Goal: Task Accomplishment & Management: Use online tool/utility

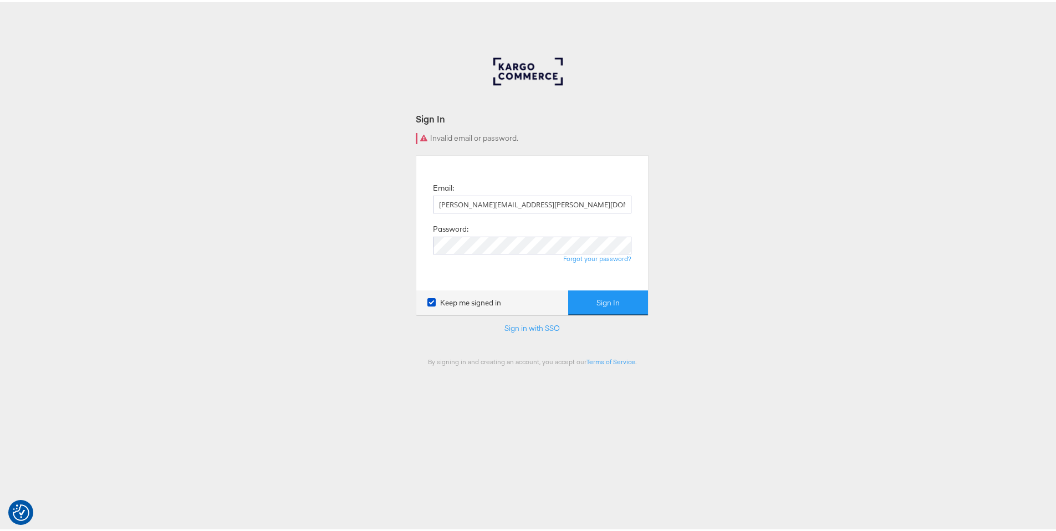
click at [605, 308] on button "Sign In" at bounding box center [608, 300] width 80 height 25
drag, startPoint x: 535, startPoint y: 205, endPoint x: 477, endPoint y: 201, distance: 57.8
click at [477, 201] on input "[PERSON_NAME][EMAIL_ADDRESS][PERSON_NAME][DOMAIN_NAME]" at bounding box center [532, 202] width 198 height 18
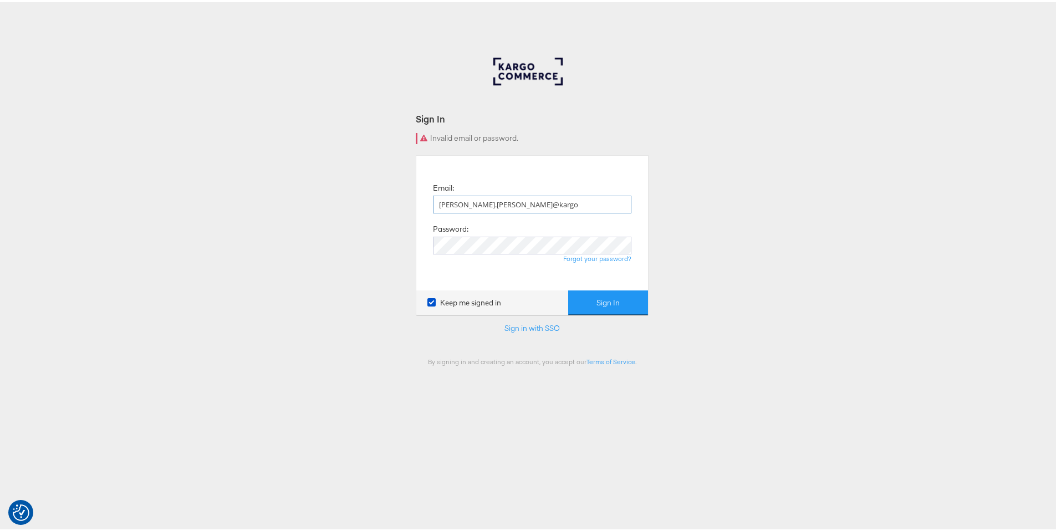
type input "ruben.ruiz@kargo.com"
click at [594, 298] on button "Sign In" at bounding box center [608, 300] width 80 height 25
click at [444, 265] on div "Email: [PERSON_NAME][EMAIL_ADDRESS][PERSON_NAME][DOMAIN_NAME] Password: Forgot …" at bounding box center [531, 221] width 215 height 118
click at [638, 304] on button "Sign In" at bounding box center [608, 300] width 80 height 25
click at [637, 292] on button "Sign In" at bounding box center [608, 300] width 80 height 25
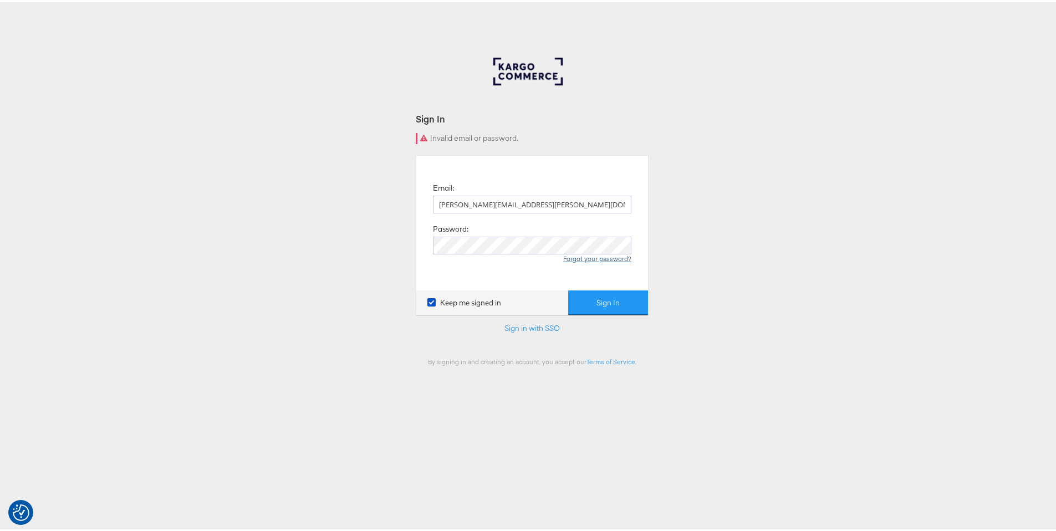
click at [609, 259] on link "Forgot your password?" at bounding box center [597, 256] width 68 height 8
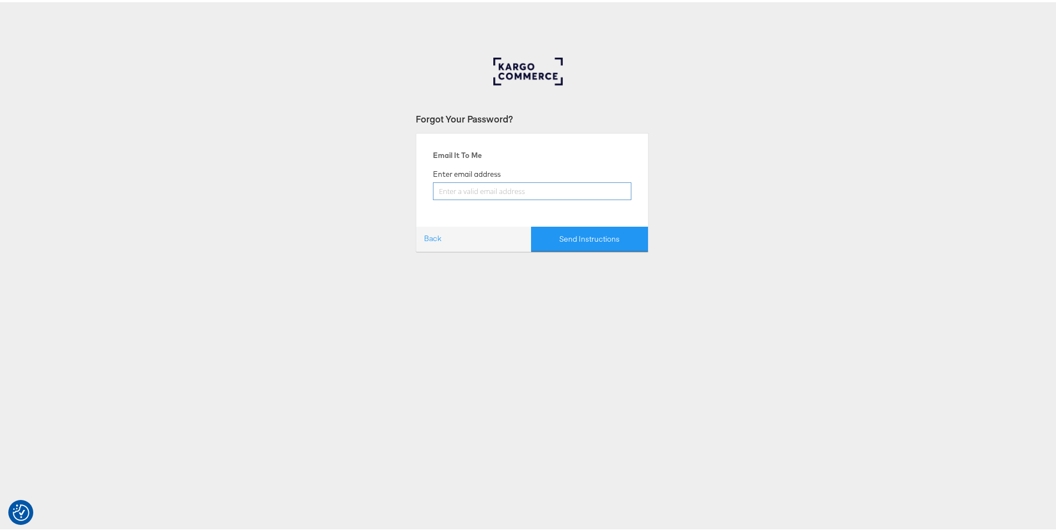
click at [472, 188] on input "email" at bounding box center [532, 189] width 198 height 18
drag, startPoint x: 506, startPoint y: 189, endPoint x: 407, endPoint y: 192, distance: 99.2
click at [407, 192] on div "Forgot Your Password? Email It To Me Enter email address 281120:Ángela Back Sen…" at bounding box center [532, 332] width 1064 height 554
drag, startPoint x: 538, startPoint y: 191, endPoint x: 477, endPoint y: 192, distance: 61.5
click at [477, 192] on input "ruben.ruiz@stitcherads.com" at bounding box center [532, 189] width 198 height 18
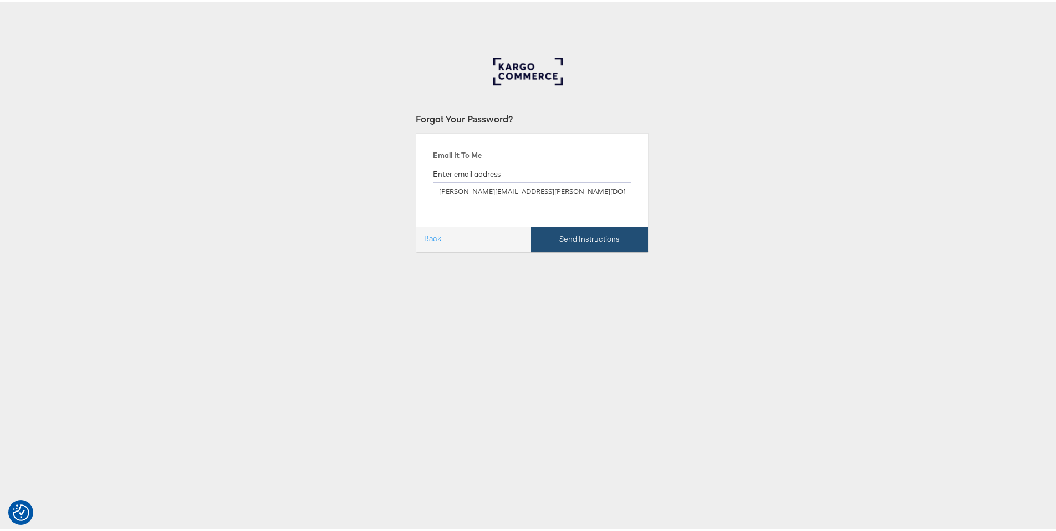
type input "[PERSON_NAME][EMAIL_ADDRESS][PERSON_NAME][DOMAIN_NAME]"
click at [570, 239] on button "Send Instructions" at bounding box center [589, 236] width 117 height 25
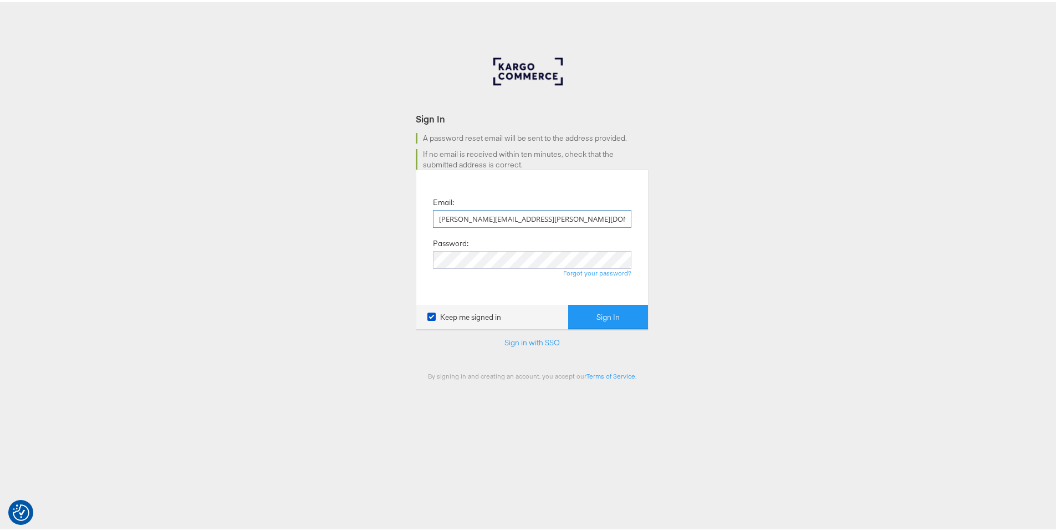
drag, startPoint x: 548, startPoint y: 218, endPoint x: 477, endPoint y: 220, distance: 71.5
click at [477, 220] on input "ruben.ruiz@stitcherads.com" at bounding box center [532, 217] width 198 height 18
type input "ruben.ruiz@kargo.com"
click at [586, 303] on button "Sign In" at bounding box center [608, 315] width 80 height 25
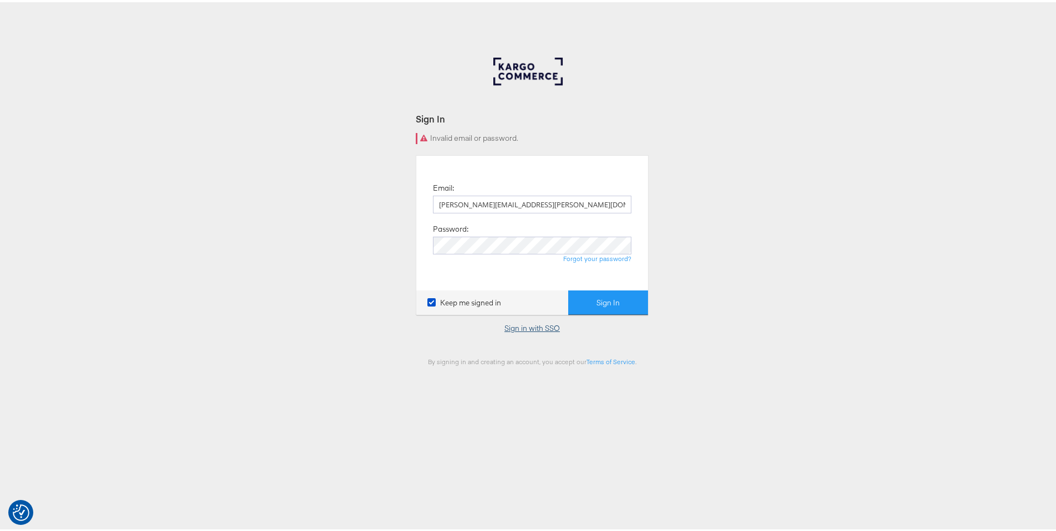
click at [523, 325] on link "Sign in with SSO" at bounding box center [531, 326] width 55 height 10
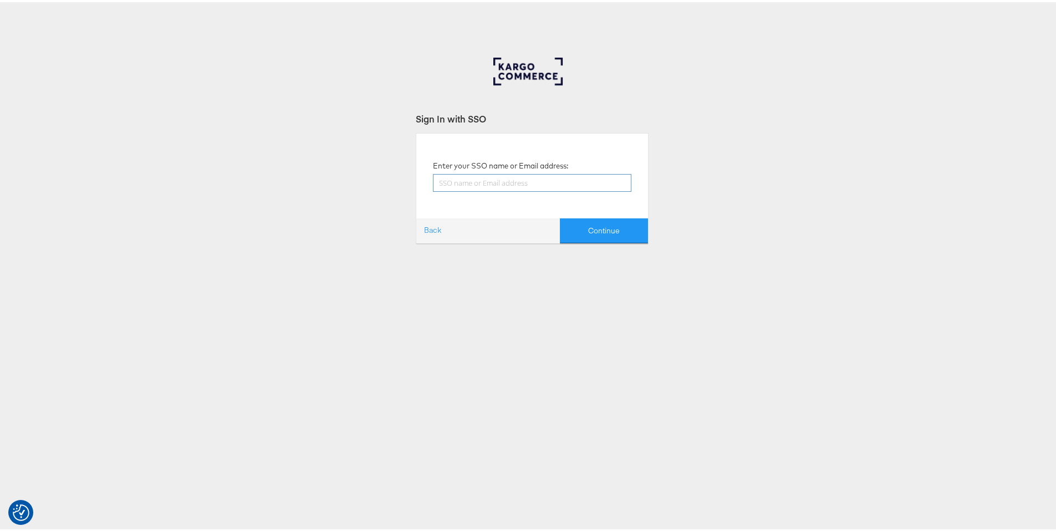
click at [540, 185] on input "text" at bounding box center [532, 181] width 198 height 18
click at [547, 181] on input "rubenruizperez1989@gmail.com" at bounding box center [532, 181] width 198 height 18
type input "ruben.ruiz@kargo.com"
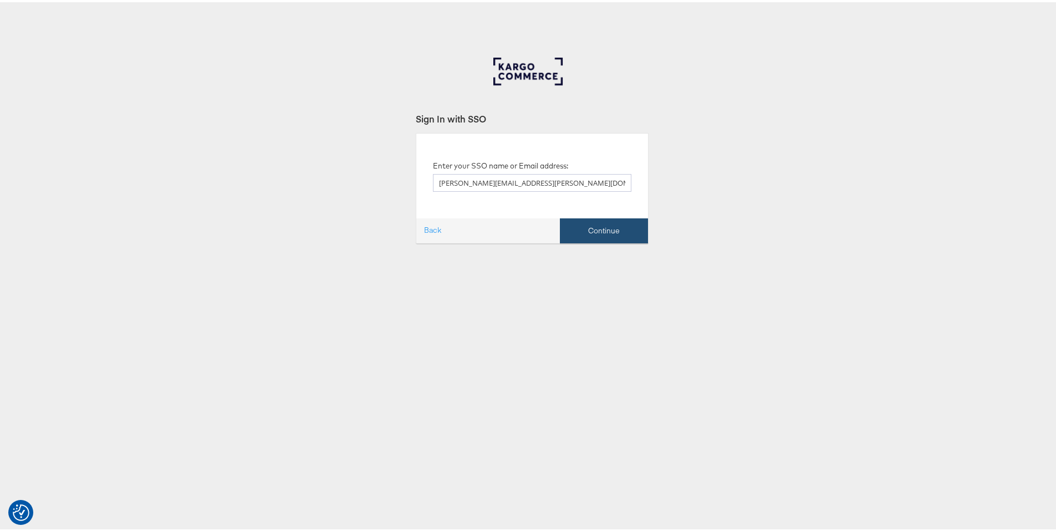
click at [613, 223] on button "Continue" at bounding box center [604, 228] width 88 height 25
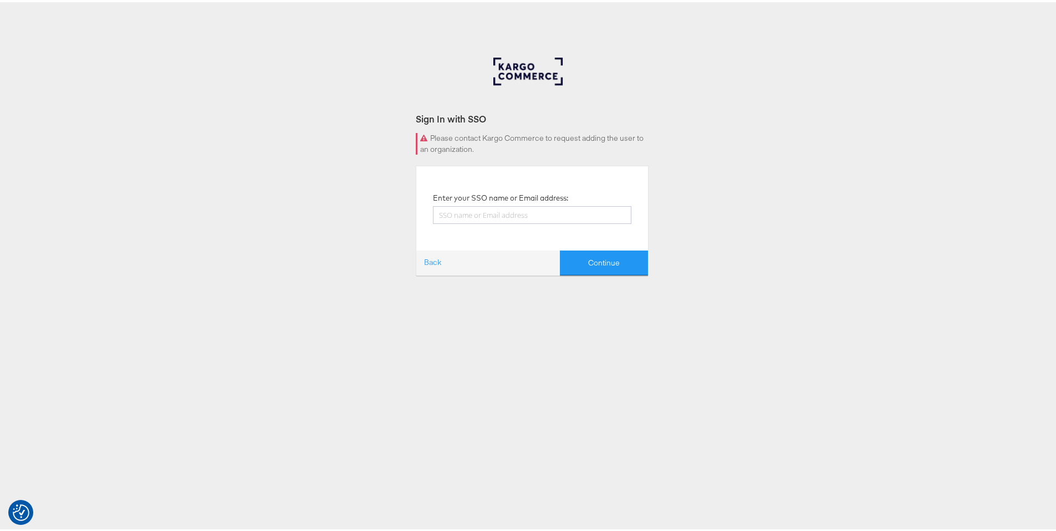
scroll to position [2, 0]
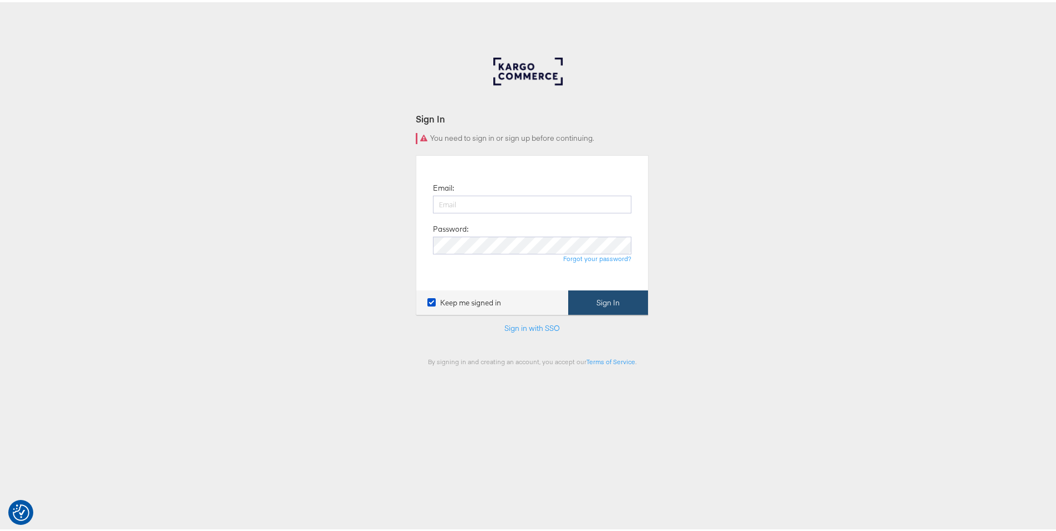
type input "[PERSON_NAME][EMAIL_ADDRESS][PERSON_NAME][DOMAIN_NAME]"
click at [580, 290] on button "Sign In" at bounding box center [608, 300] width 80 height 25
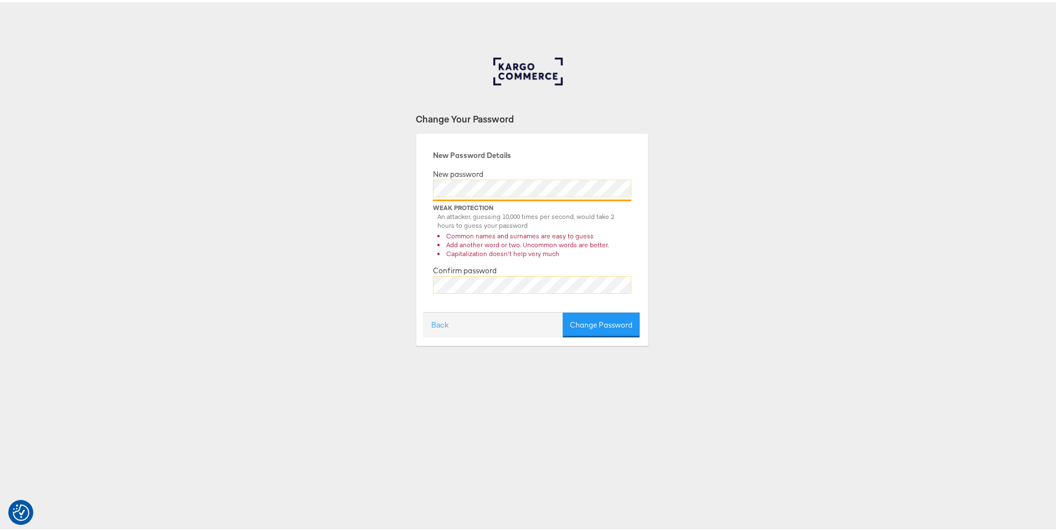
click at [384, 258] on div "Change Your Password New Password Details New password Weak Protection An attac…" at bounding box center [532, 332] width 1064 height 554
click at [632, 328] on button "Change Password" at bounding box center [600, 322] width 77 height 25
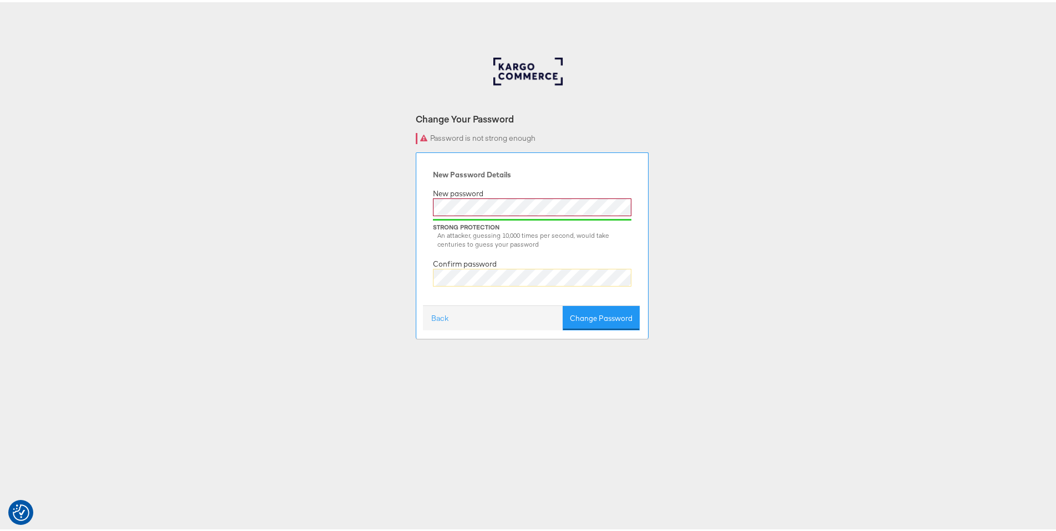
click at [456, 252] on div "New Password Details New password Strong Protection An attacker, guessing 10,00…" at bounding box center [531, 231] width 215 height 144
click at [445, 298] on div "New Password Details New password Strong Protection An attacker, guessing 10,00…" at bounding box center [531, 231] width 215 height 144
click at [590, 319] on button "Change Password" at bounding box center [600, 316] width 77 height 25
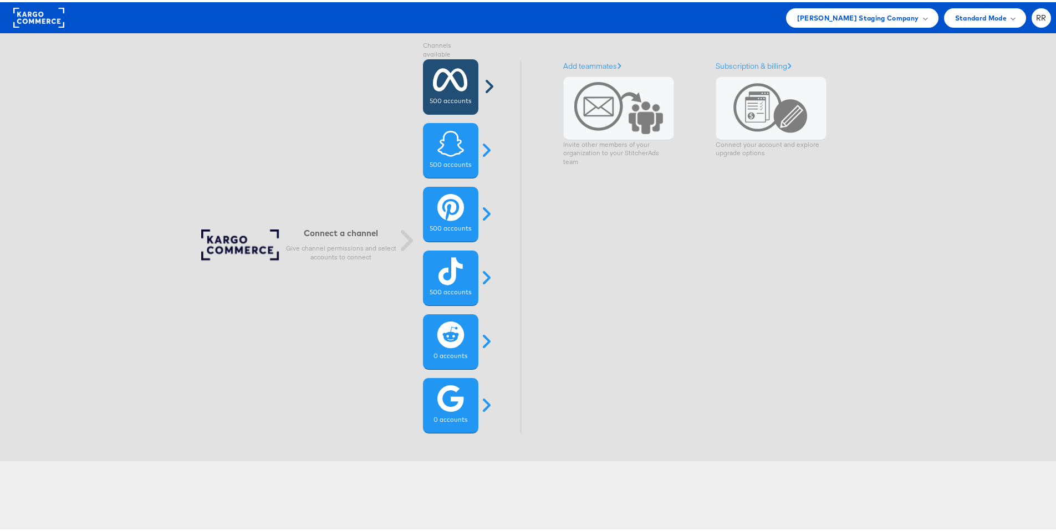
click at [461, 80] on icon at bounding box center [450, 78] width 35 height 28
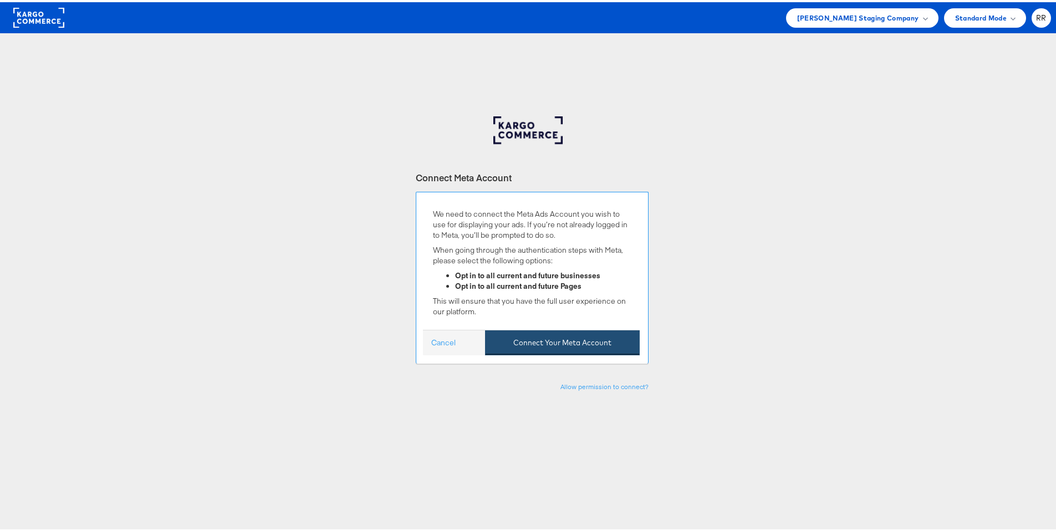
click at [550, 341] on button "Connect Your Meta Account" at bounding box center [562, 340] width 155 height 25
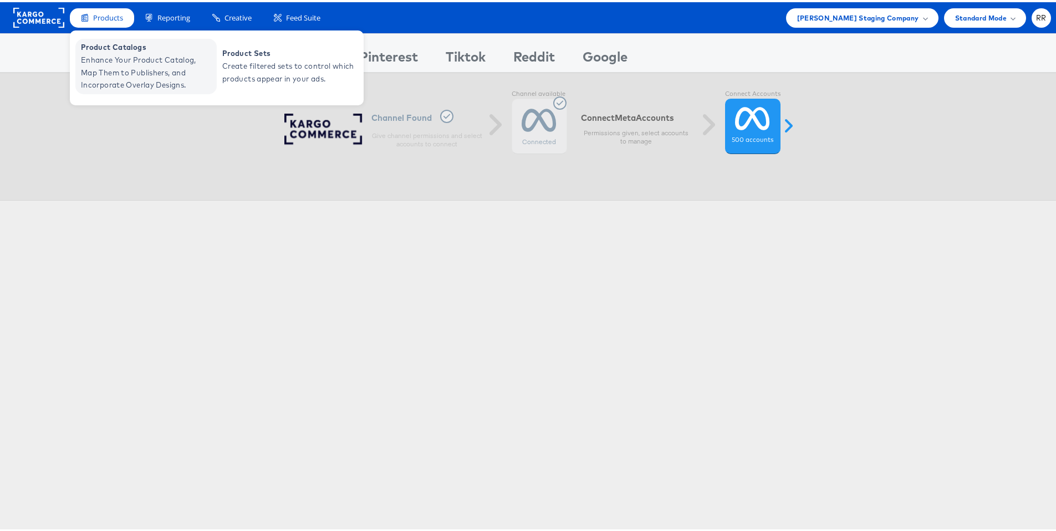
click at [100, 68] on span "Enhance Your Product Catalog, Map Them to Publishers, and Incorporate Overlay D…" at bounding box center [147, 71] width 133 height 38
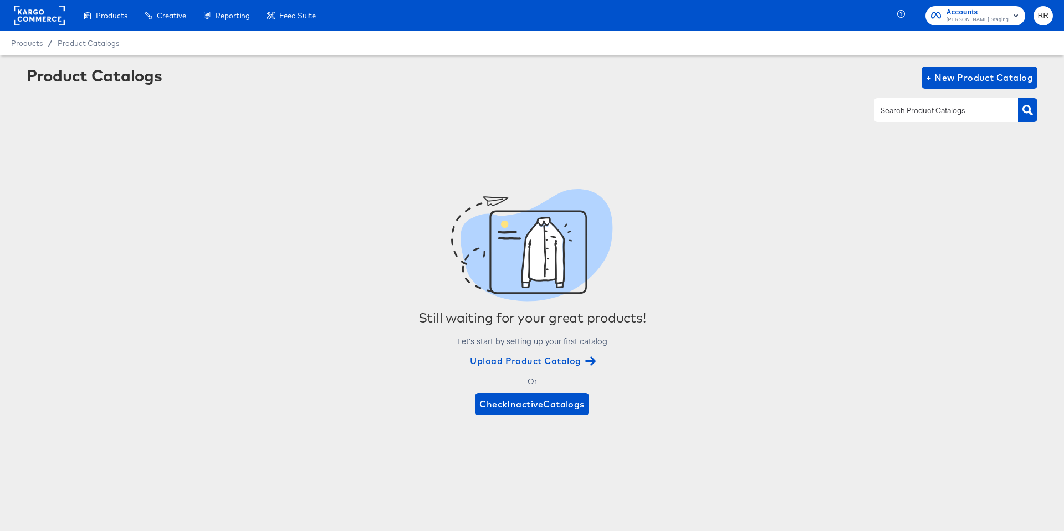
click at [35, 10] on rect at bounding box center [39, 16] width 51 height 20
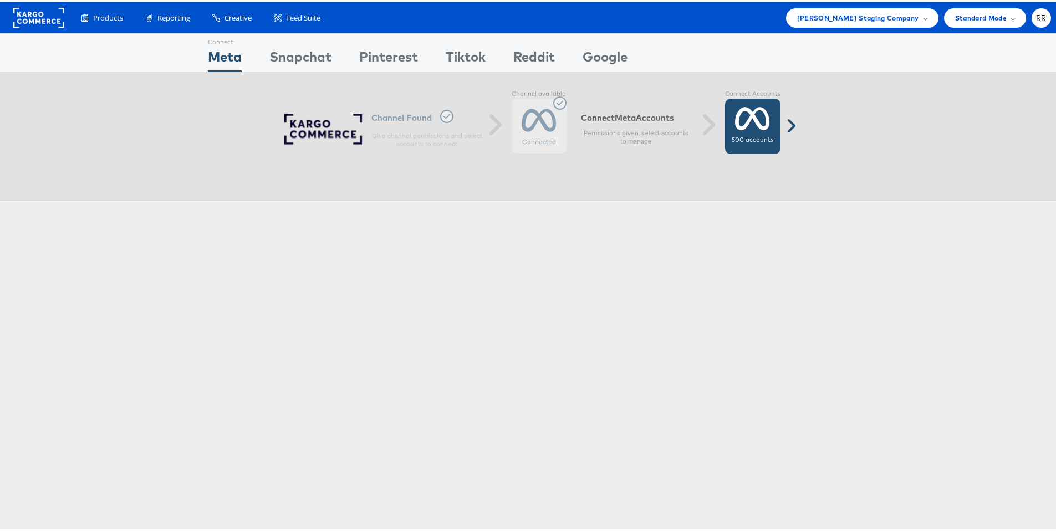
click at [747, 128] on icon at bounding box center [752, 117] width 35 height 28
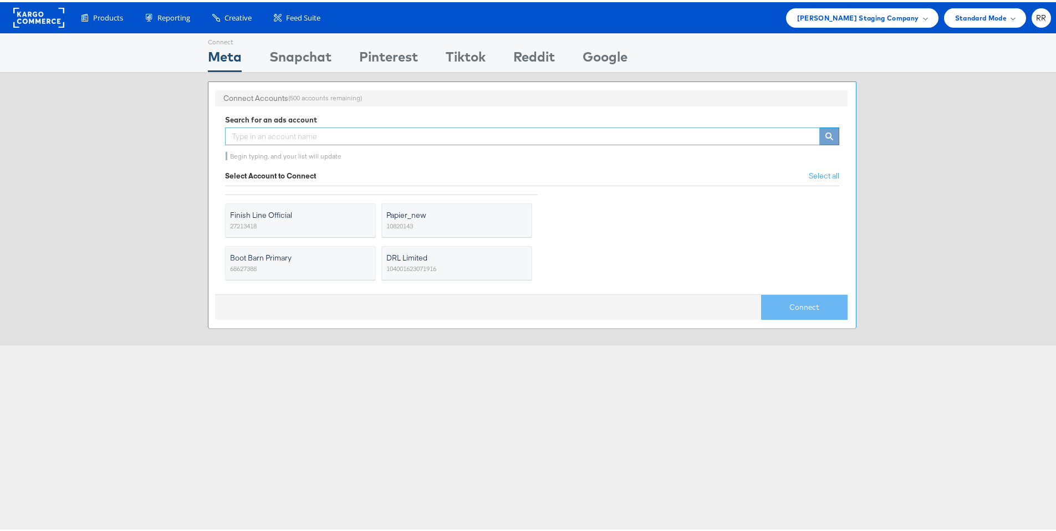
click at [314, 136] on input "text" at bounding box center [522, 134] width 595 height 18
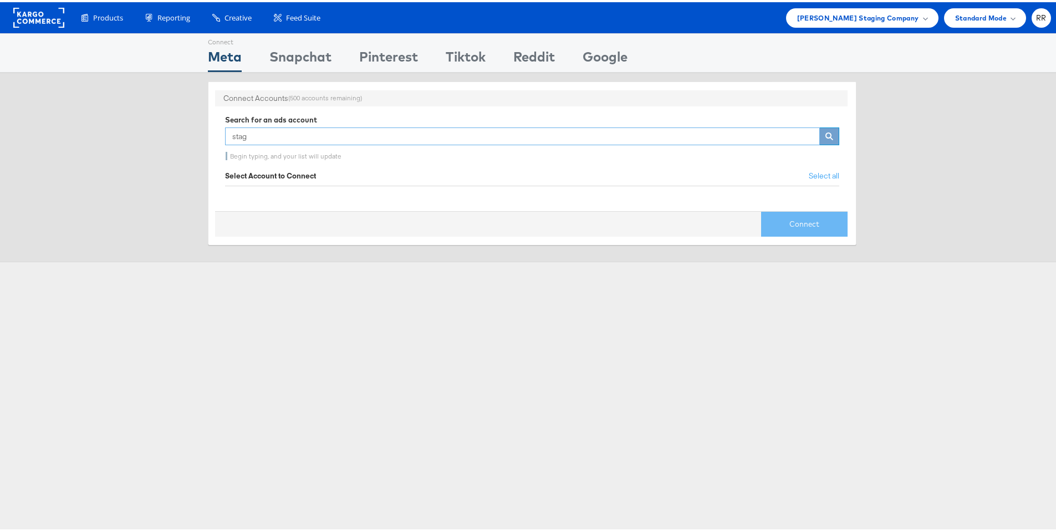
type input "stag"
click at [37, 22] on rect at bounding box center [38, 16] width 51 height 20
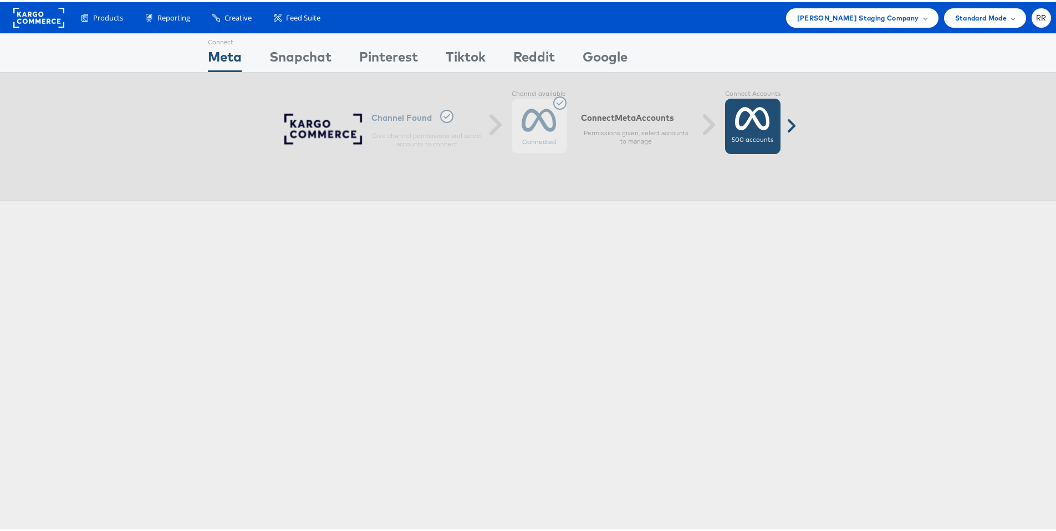
click at [777, 129] on span at bounding box center [791, 124] width 28 height 18
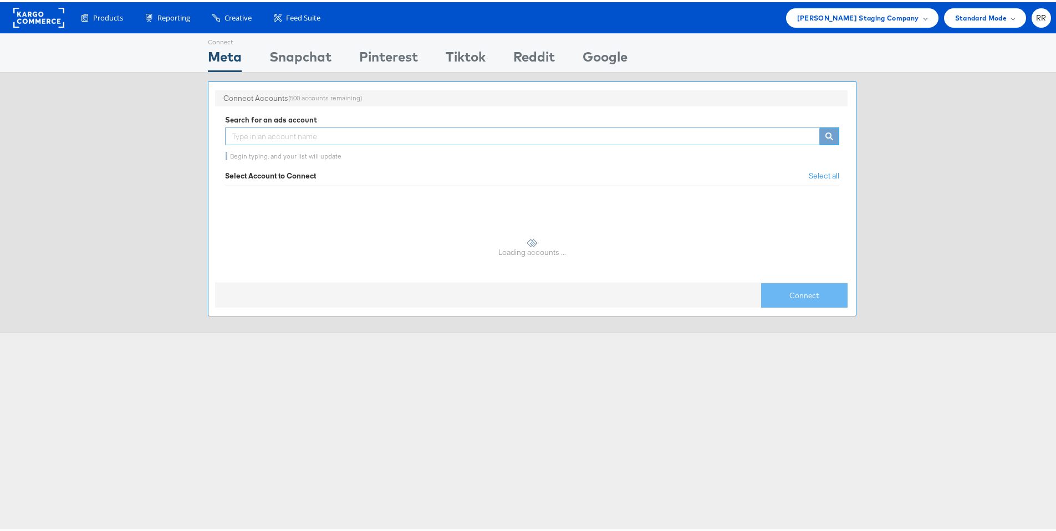
click at [359, 130] on input "text" at bounding box center [522, 134] width 595 height 18
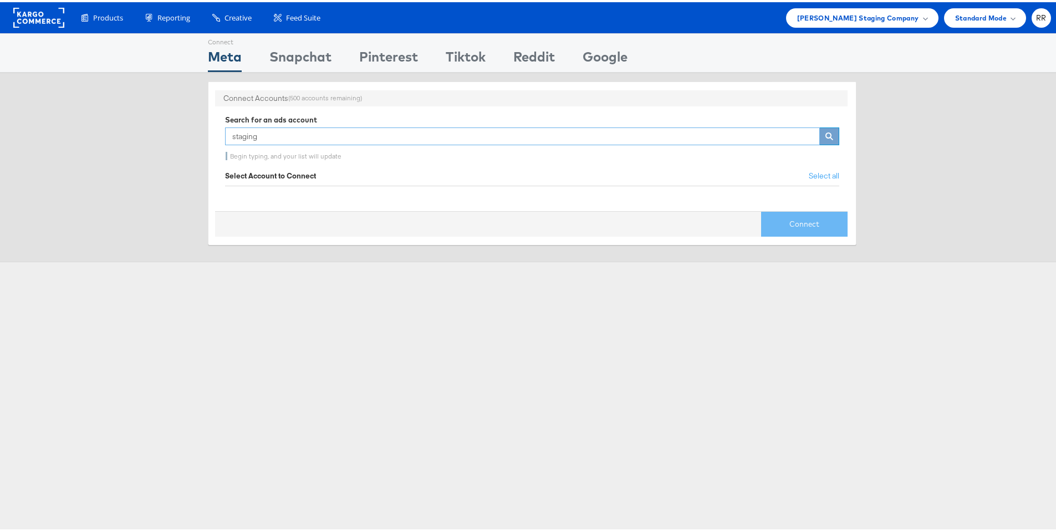
type input "staging"
click at [878, 19] on span "Ruben Ruiz Staging Company" at bounding box center [858, 16] width 122 height 12
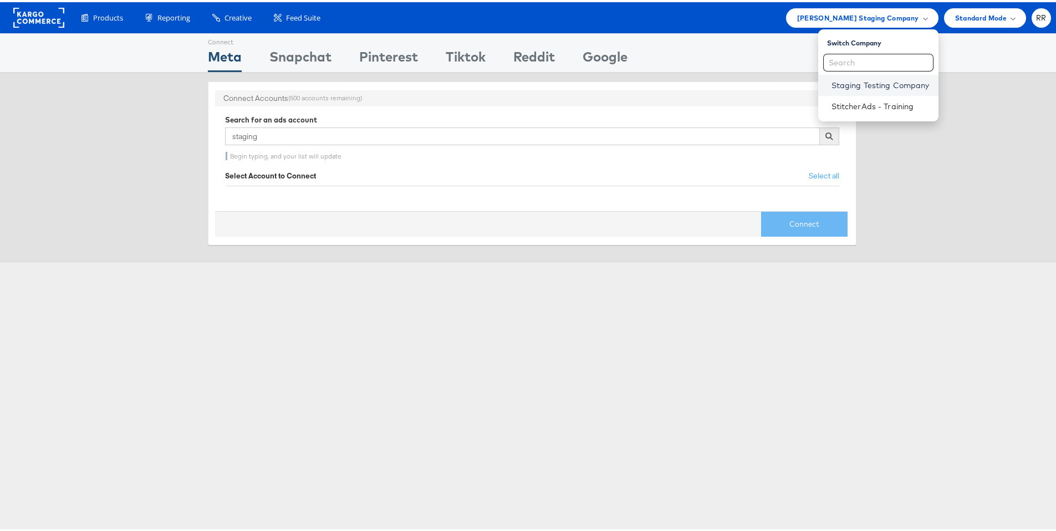
click at [884, 83] on link "Staging Testing Company" at bounding box center [880, 83] width 98 height 11
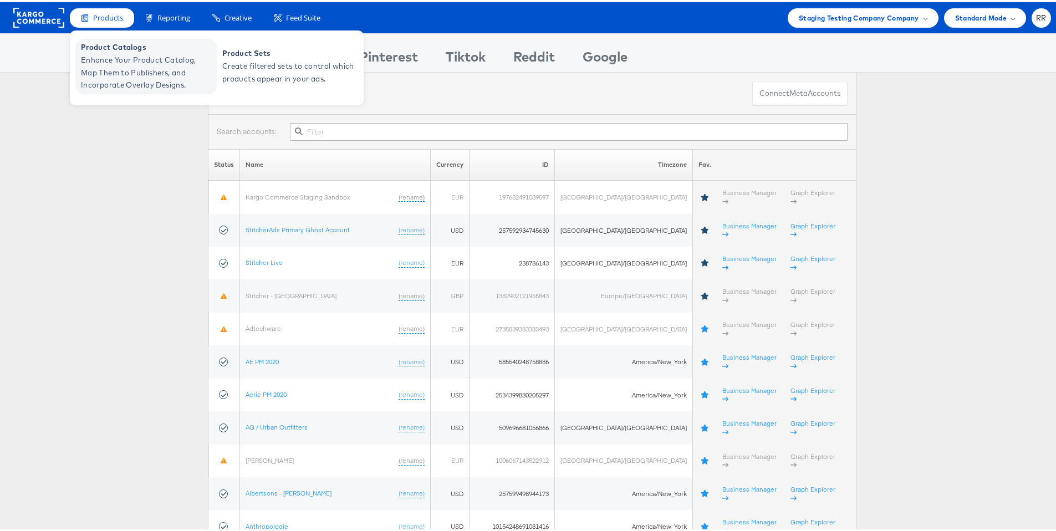
click at [95, 59] on span "Enhance Your Product Catalog, Map Them to Publishers, and Incorporate Overlay D…" at bounding box center [147, 71] width 133 height 38
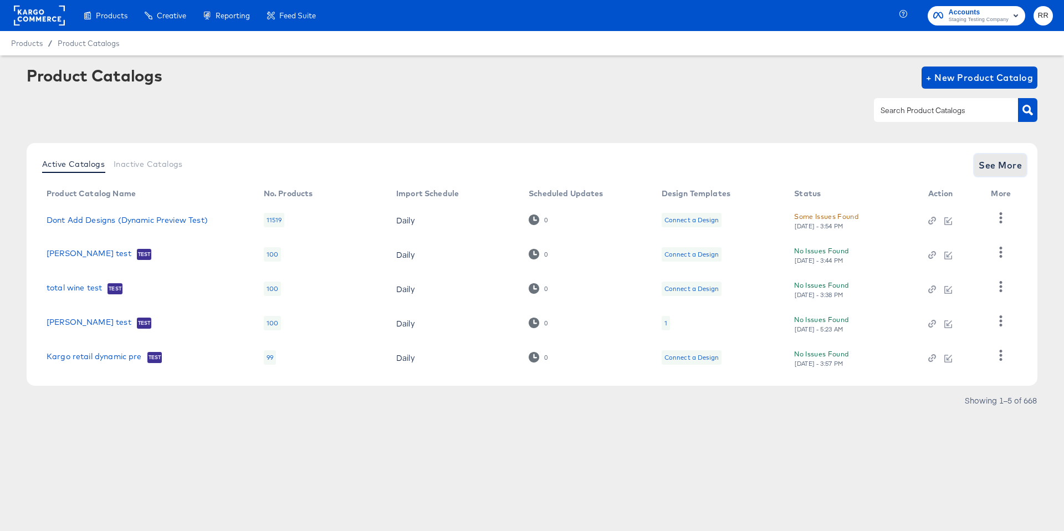
click at [981, 158] on span "See More" at bounding box center [1000, 165] width 43 height 16
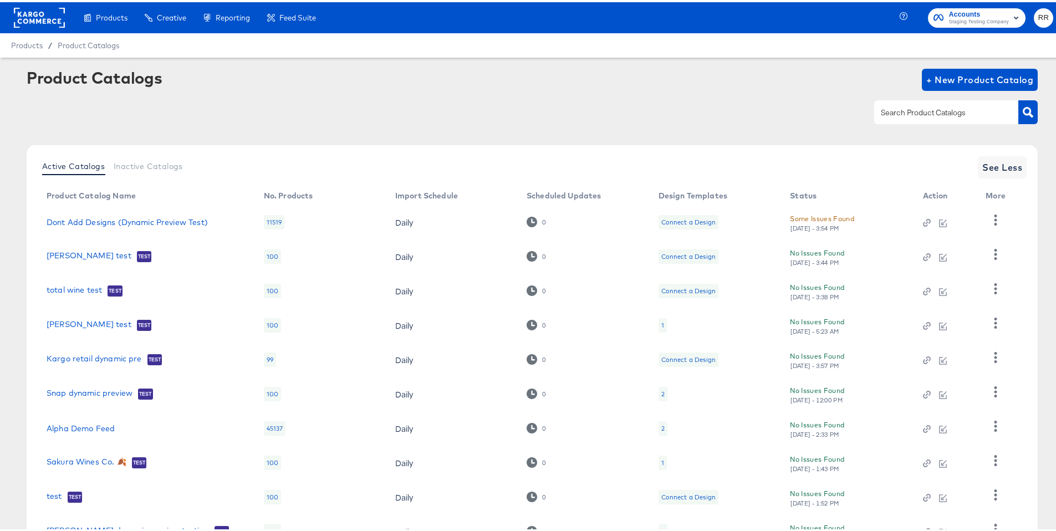
click at [918, 110] on input "text" at bounding box center [937, 110] width 118 height 13
type input "alpha"
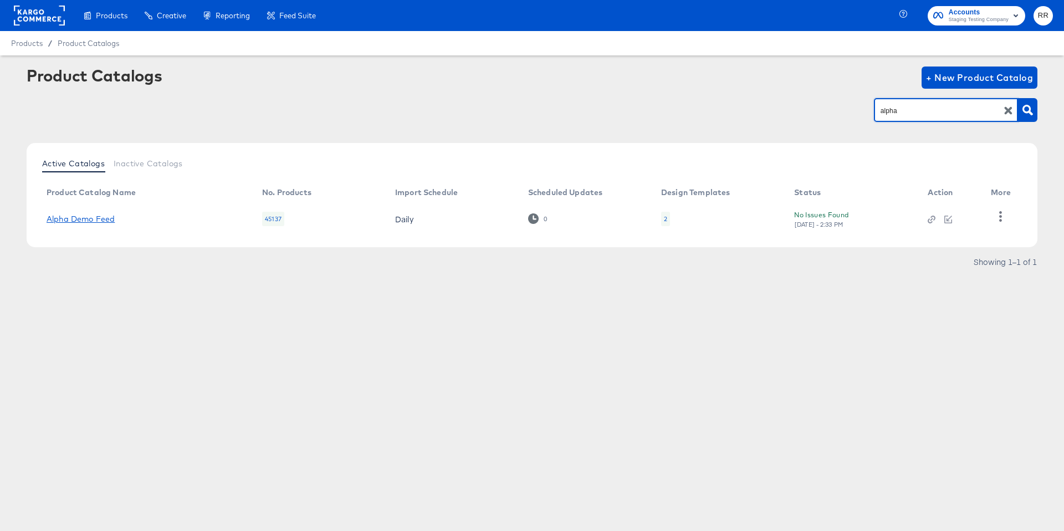
click at [95, 221] on link "Alpha Demo Feed" at bounding box center [81, 218] width 68 height 9
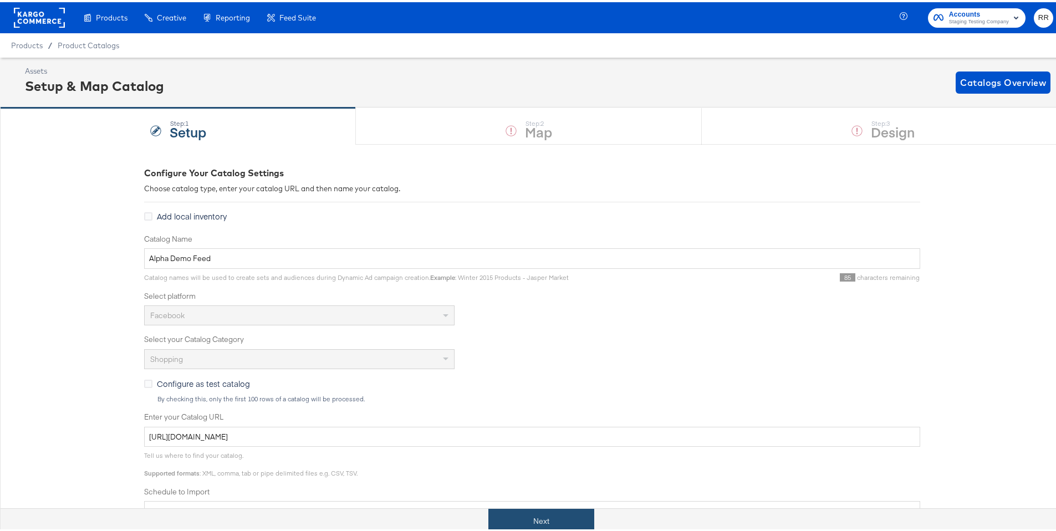
click at [545, 521] on button "Next" at bounding box center [541, 518] width 106 height 25
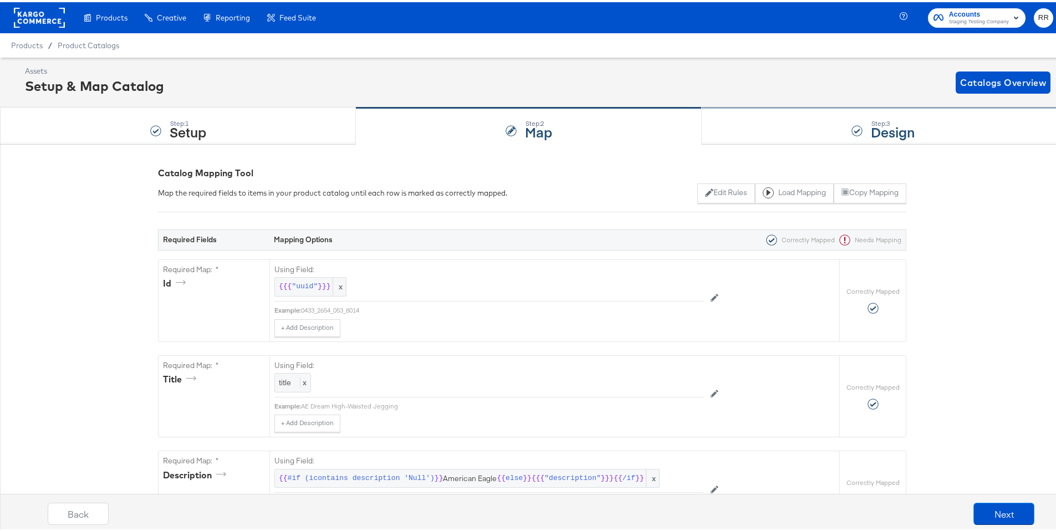
click at [791, 124] on div "Step: 3 Design" at bounding box center [882, 124] width 362 height 37
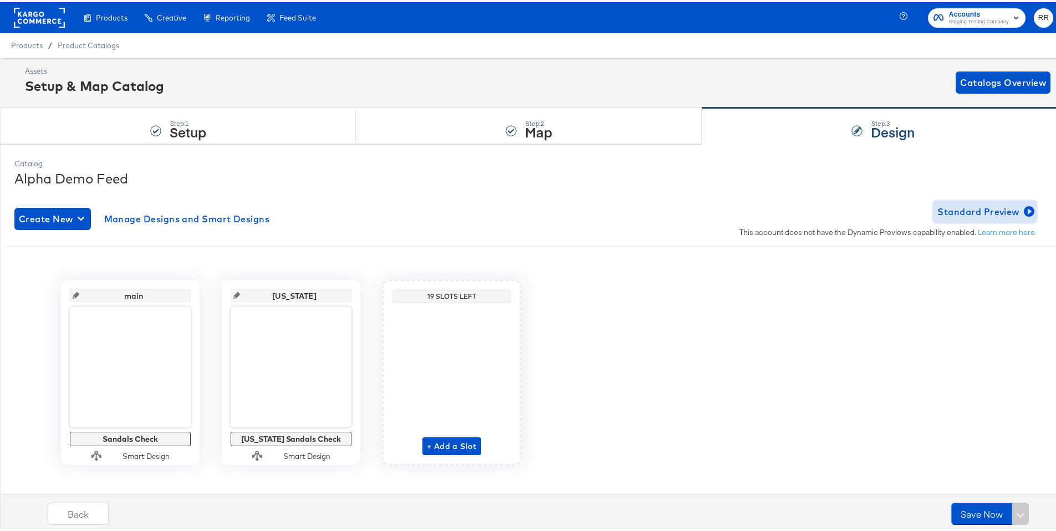
click at [974, 211] on span "Standard Preview" at bounding box center [984, 210] width 95 height 16
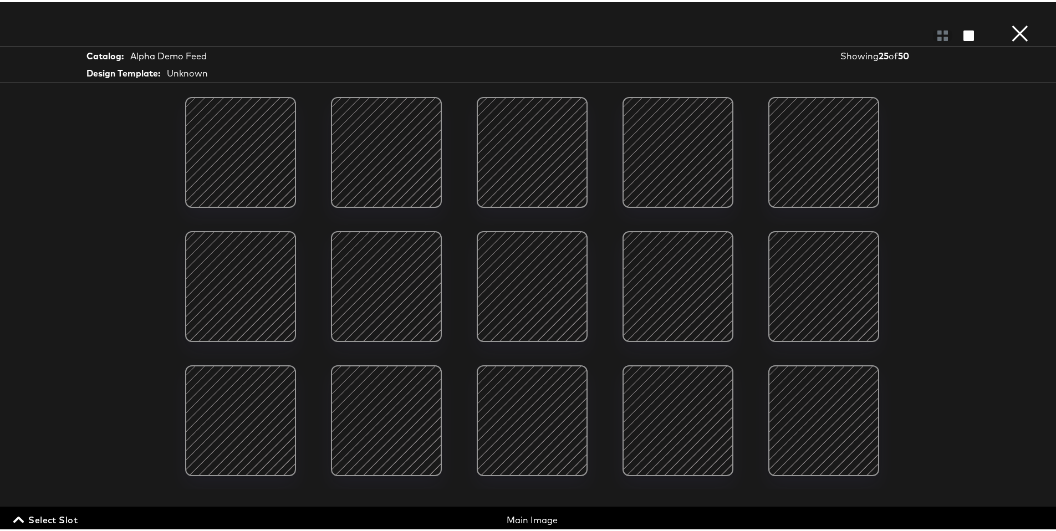
click at [1019, 22] on button "×" at bounding box center [1019, 11] width 22 height 22
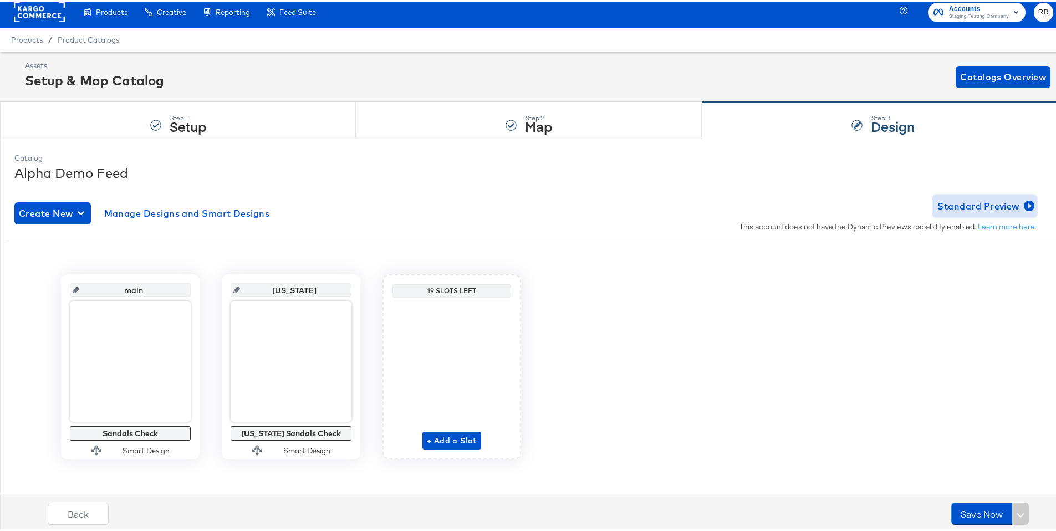
scroll to position [12, 0]
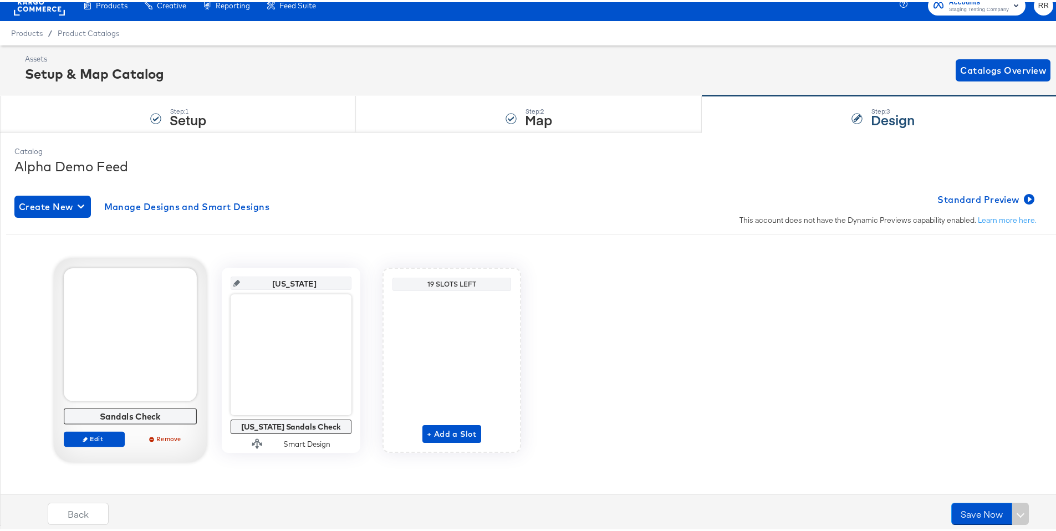
click at [132, 333] on div at bounding box center [130, 332] width 133 height 133
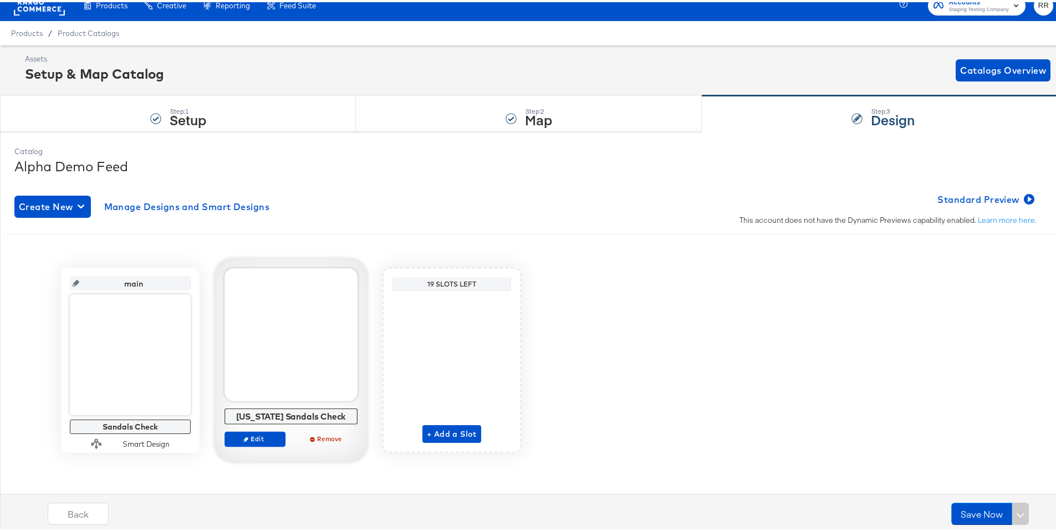
click at [326, 335] on div at bounding box center [290, 332] width 133 height 133
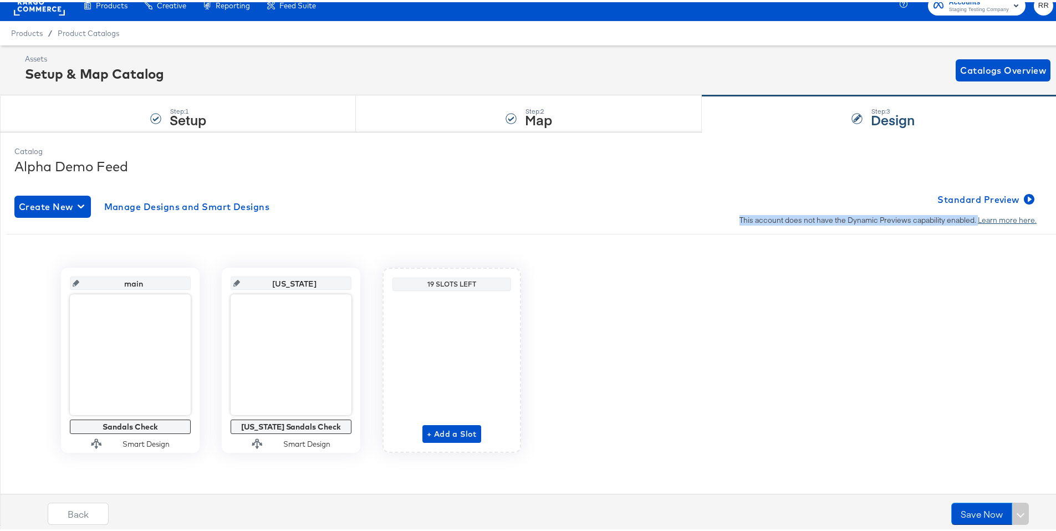
drag, startPoint x: 728, startPoint y: 217, endPoint x: 970, endPoint y: 219, distance: 242.7
click at [970, 219] on div "Standard Preview This account does not have the Dynamic Previews capability ena…" at bounding box center [888, 204] width 324 height 37
click at [918, 293] on div "main Sandals Check Smart Design [US_STATE] [US_STATE] Sandals Check Smart Desig…" at bounding box center [532, 357] width 1052 height 185
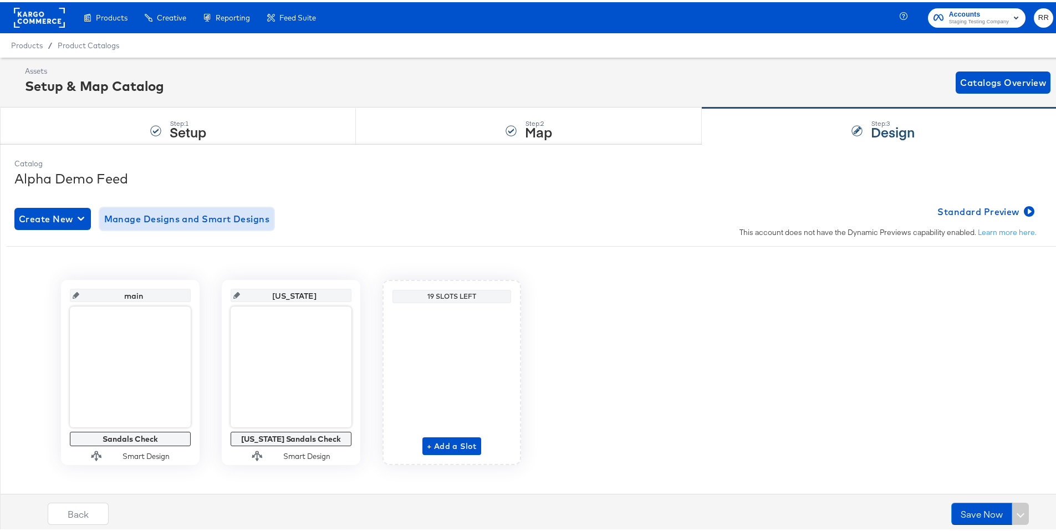
click at [199, 215] on span "Manage Designs and Smart Designs" at bounding box center [187, 217] width 166 height 16
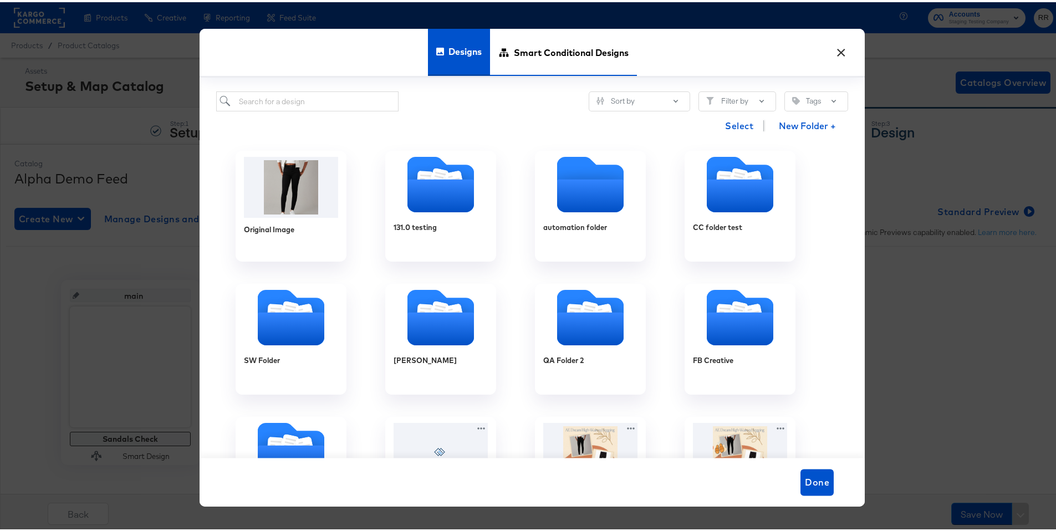
click at [552, 43] on span "Smart Conditional Designs" at bounding box center [571, 49] width 115 height 49
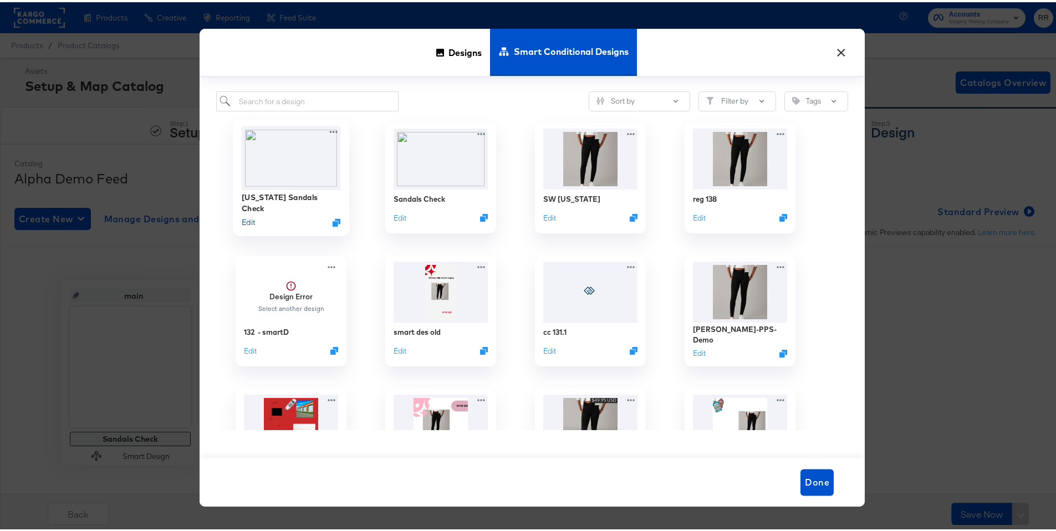
click at [243, 219] on button "Edit" at bounding box center [248, 220] width 13 height 11
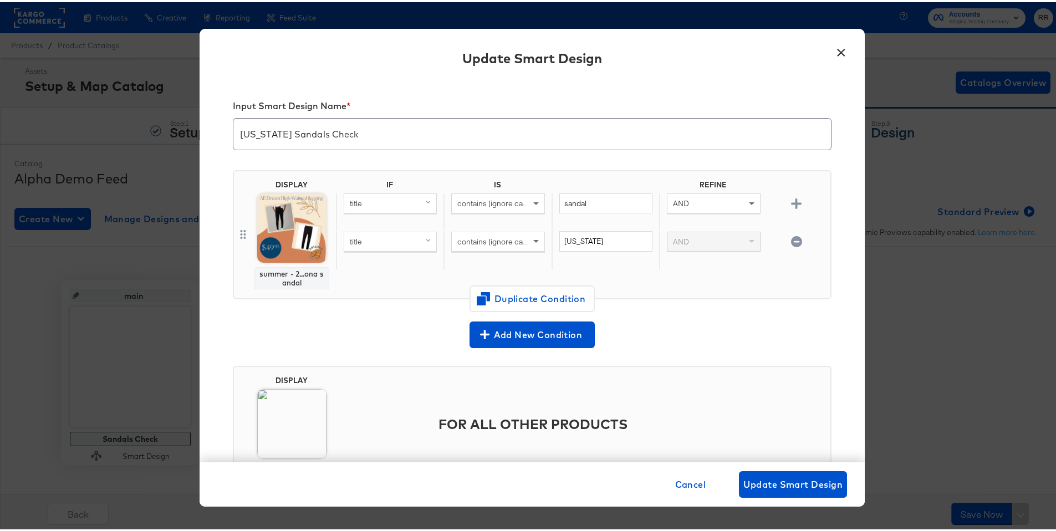
click at [831, 51] on button "×" at bounding box center [841, 48] width 20 height 20
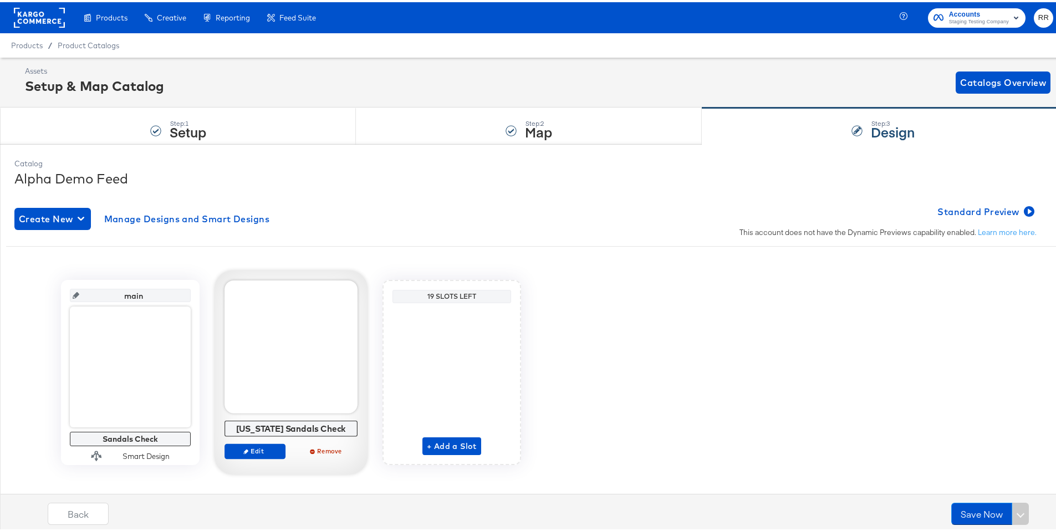
click at [294, 357] on div at bounding box center [290, 344] width 133 height 133
click at [331, 324] on div at bounding box center [290, 344] width 133 height 133
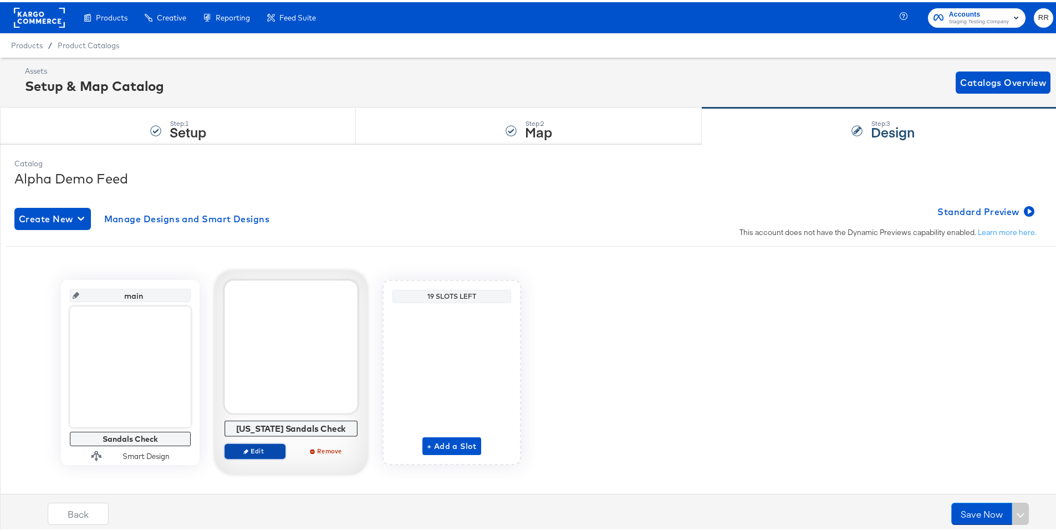
click at [247, 450] on span "Edit" at bounding box center [254, 449] width 51 height 8
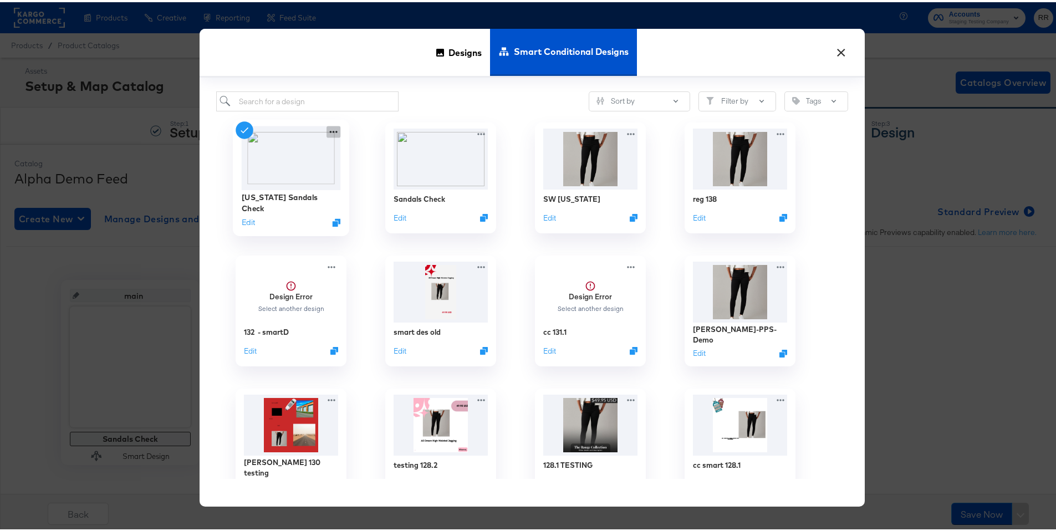
click at [332, 130] on icon at bounding box center [334, 130] width 8 height 2
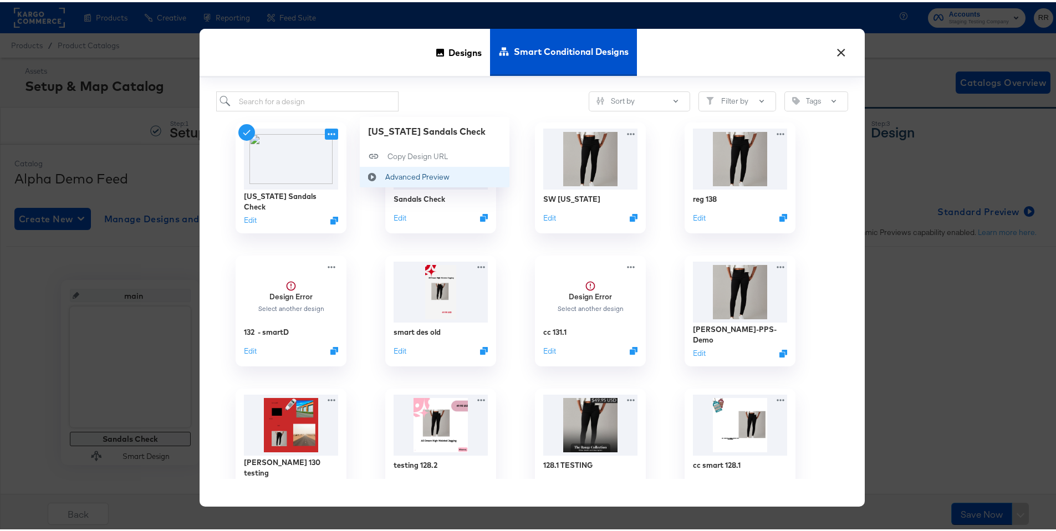
click at [385, 175] on div "Advanced Preview Advanced Preview" at bounding box center [385, 175] width 0 height 0
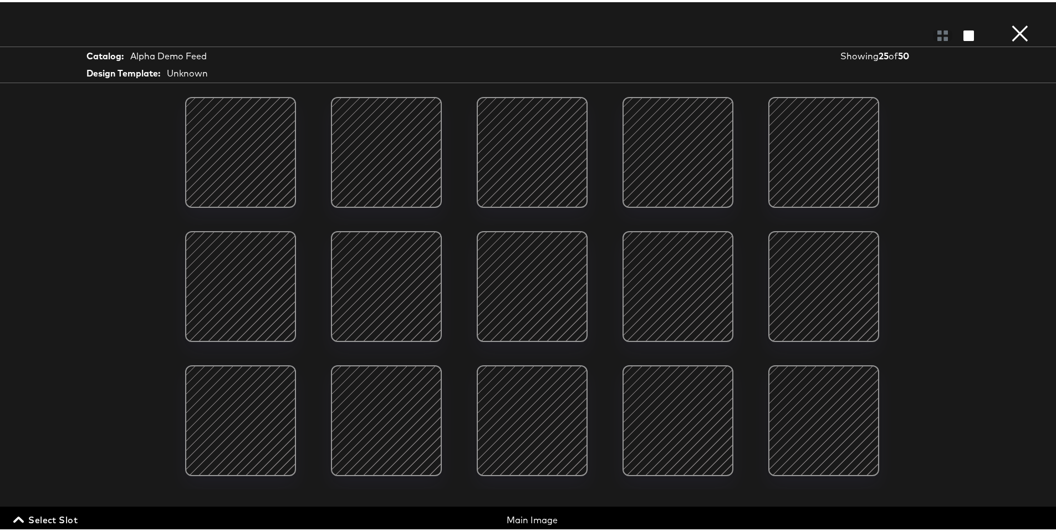
click at [885, 50] on div "Showing 25 of 50" at bounding box center [899, 54] width 119 height 13
click at [56, 517] on span "Select Slot" at bounding box center [47, 518] width 62 height 16
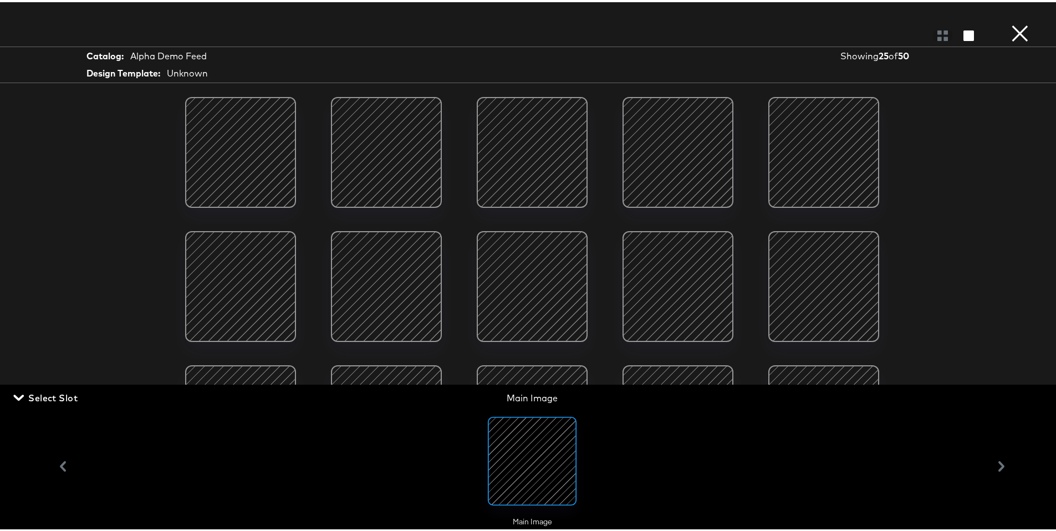
scroll to position [12, 0]
click at [990, 466] on div "Main Image" at bounding box center [531, 463] width 957 height 121
click at [993, 469] on div "Main Image" at bounding box center [531, 463] width 957 height 121
click at [57, 470] on div "Main Image" at bounding box center [531, 463] width 957 height 121
click at [59, 470] on div "Main Image" at bounding box center [531, 463] width 957 height 121
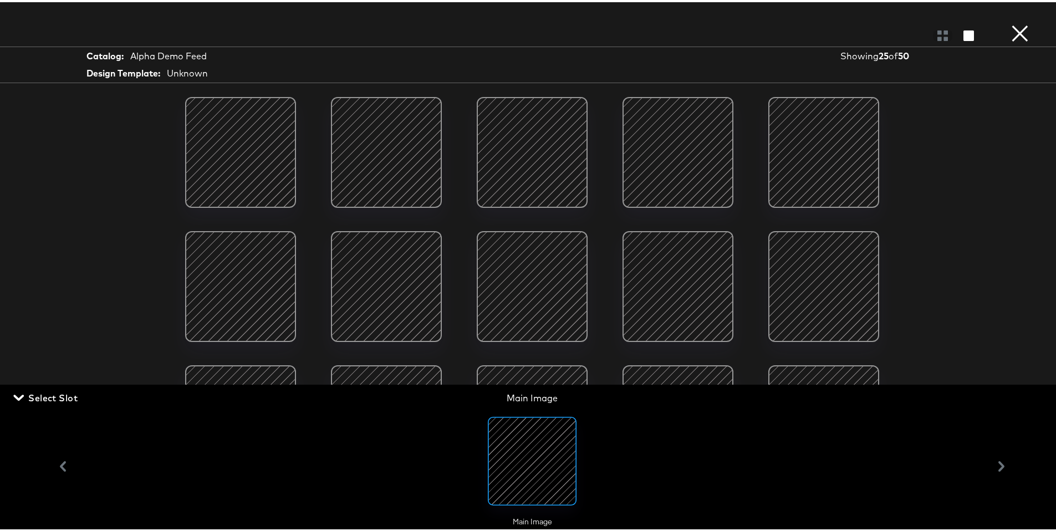
click at [540, 512] on div at bounding box center [532, 458] width 111 height 111
click at [547, 472] on div at bounding box center [531, 458] width 75 height 75
click at [539, 442] on div at bounding box center [531, 458] width 75 height 75
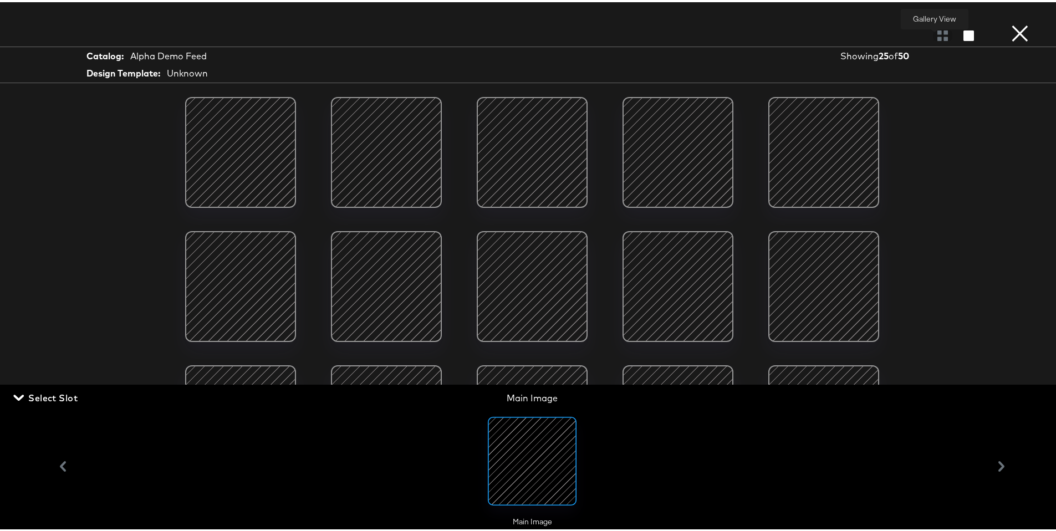
click at [940, 36] on div at bounding box center [942, 33] width 19 height 11
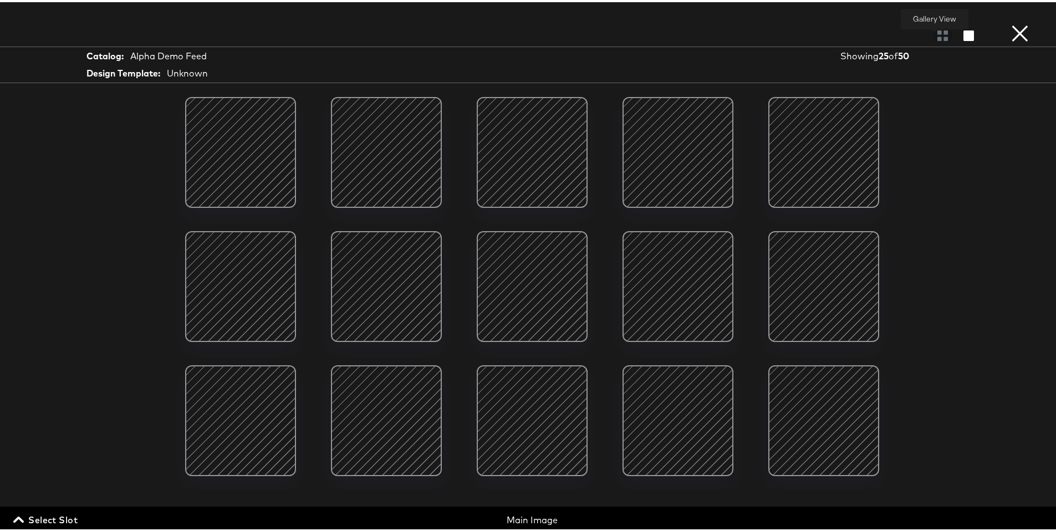
click at [939, 36] on div at bounding box center [942, 33] width 19 height 11
click at [938, 37] on div at bounding box center [942, 33] width 19 height 11
click at [936, 37] on div at bounding box center [942, 33] width 19 height 11
click at [215, 65] on div "Catalog: Alpha Demo Feed Design Template: Unknown" at bounding box center [149, 62] width 139 height 34
click at [182, 72] on div "Unknown" at bounding box center [187, 71] width 41 height 13
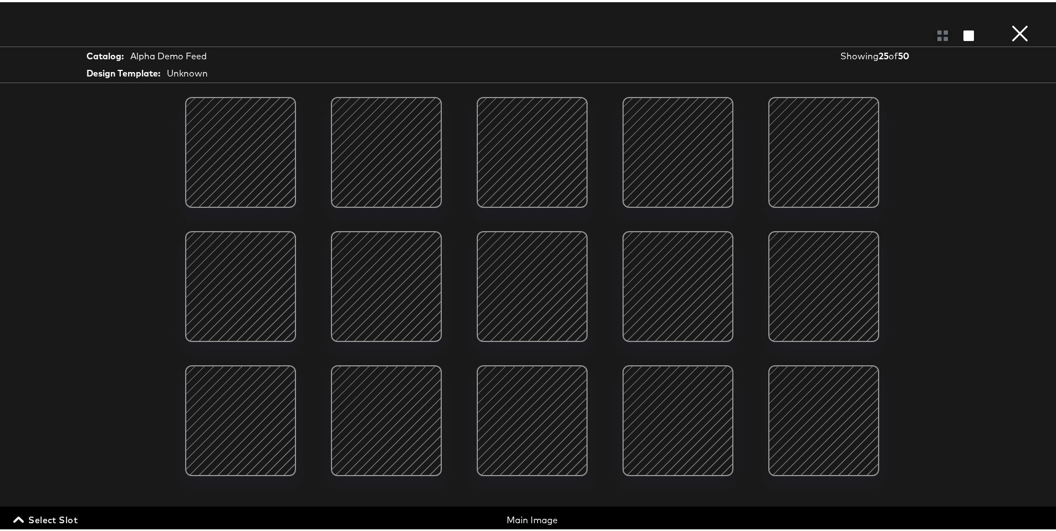
drag, startPoint x: 185, startPoint y: 59, endPoint x: 190, endPoint y: 50, distance: 10.2
click at [186, 58] on div "Alpha Demo Feed" at bounding box center [168, 54] width 76 height 13
click at [885, 49] on div "Showing 25 of 50" at bounding box center [899, 54] width 119 height 13
click at [168, 64] on div "Design Template: Unknown" at bounding box center [149, 71] width 126 height 15
click at [122, 50] on strong "Catalog:" at bounding box center [104, 54] width 37 height 13
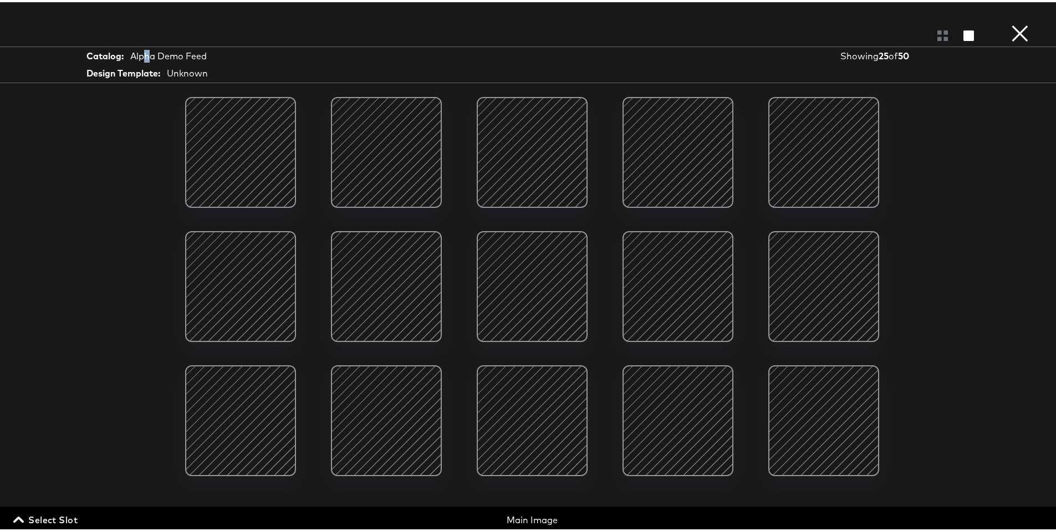
drag, startPoint x: 147, startPoint y: 58, endPoint x: 70, endPoint y: 185, distance: 148.6
click at [144, 72] on div "Catalog: Alpha Demo Feed Design Template: Unknown" at bounding box center [149, 62] width 139 height 34
click at [1008, 22] on button "×" at bounding box center [1019, 11] width 22 height 22
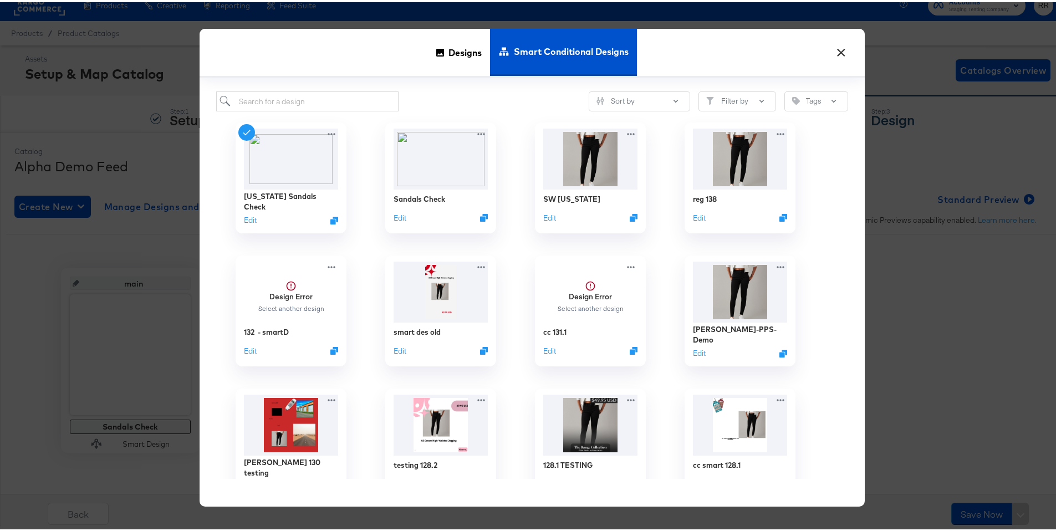
click at [837, 53] on button "×" at bounding box center [841, 48] width 20 height 20
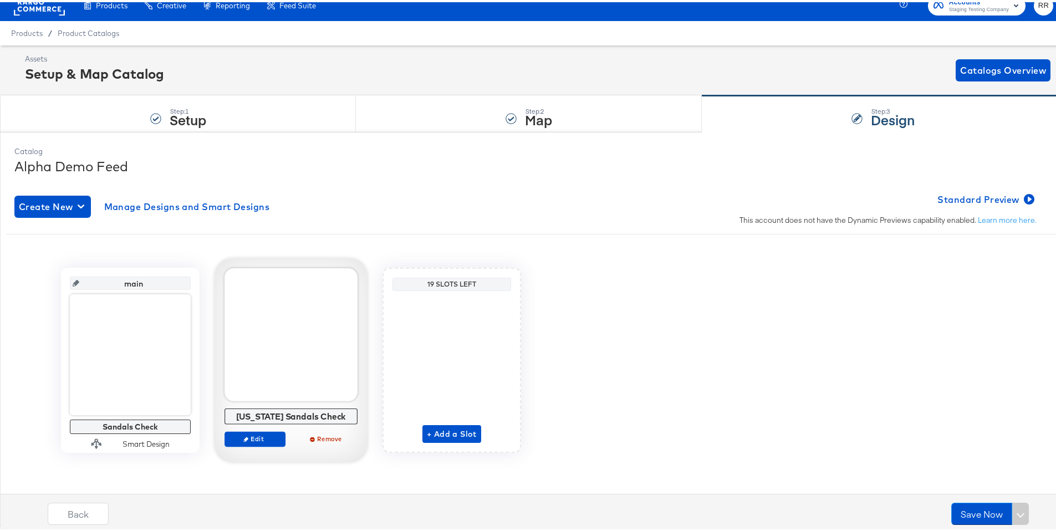
click at [306, 305] on div at bounding box center [290, 332] width 133 height 133
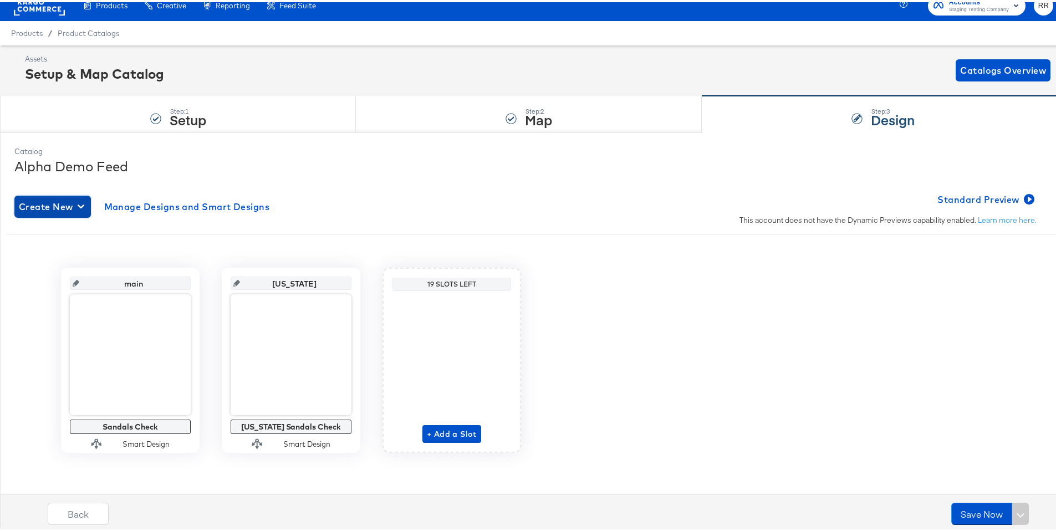
click at [79, 203] on icon "button" at bounding box center [81, 205] width 7 height 4
click at [638, 229] on div "Create New Manage Designs and Smart Designs Standard Preview This account does …" at bounding box center [531, 326] width 1035 height 299
